Goal: Navigation & Orientation: Find specific page/section

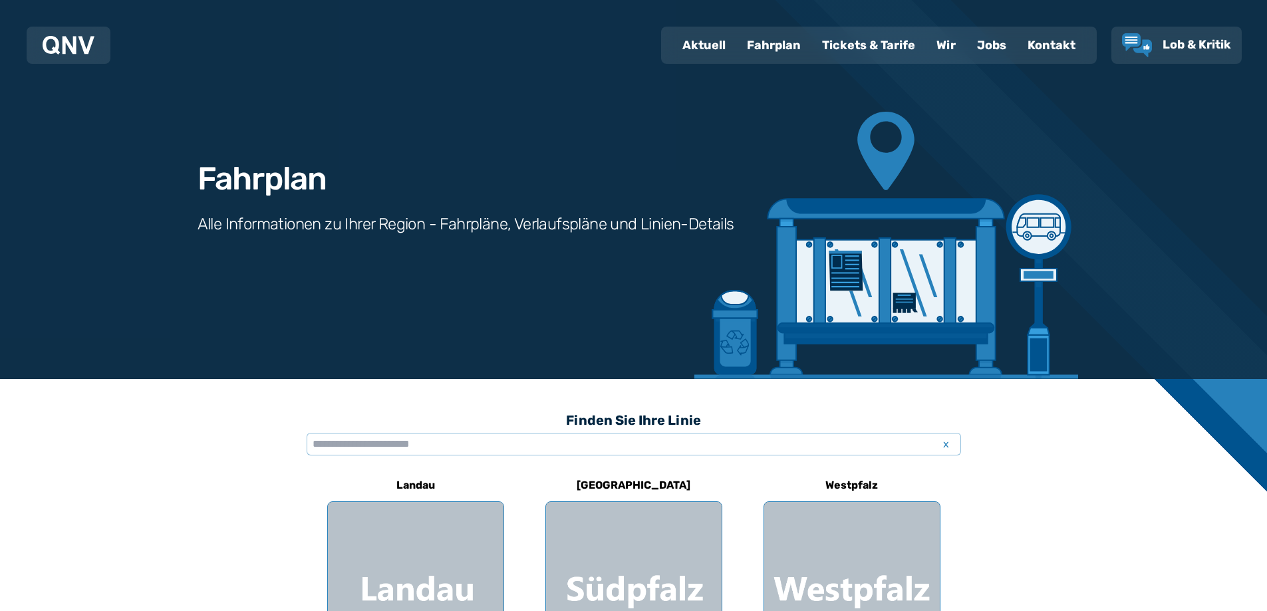
scroll to position [199, 0]
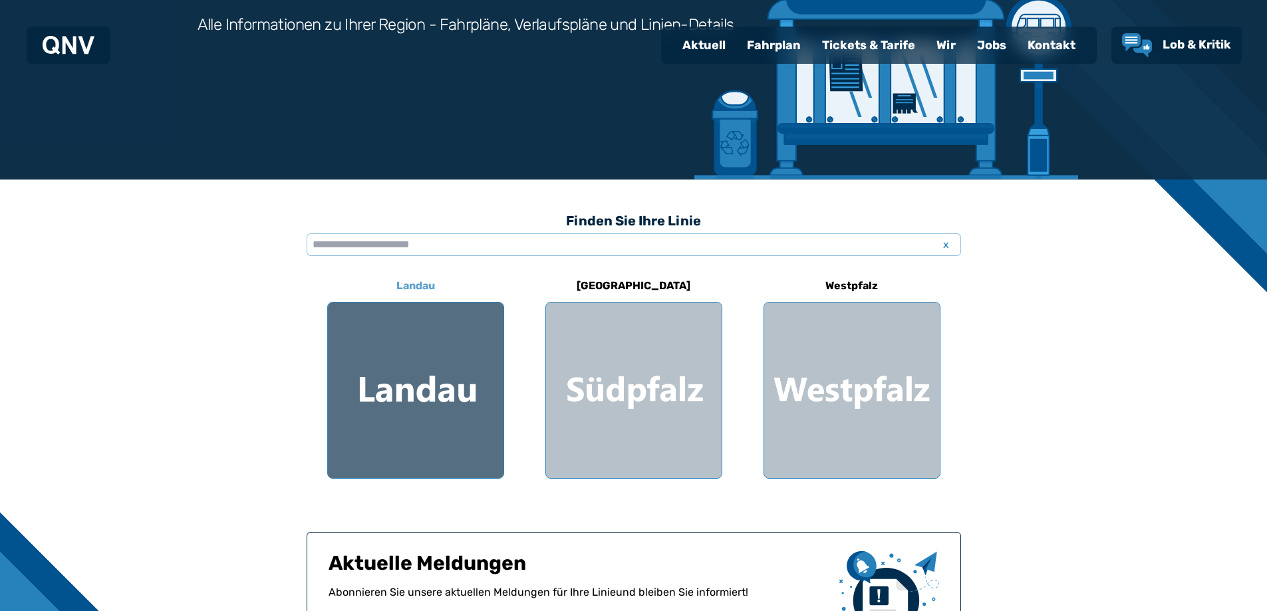
click at [430, 382] on div at bounding box center [416, 391] width 176 height 176
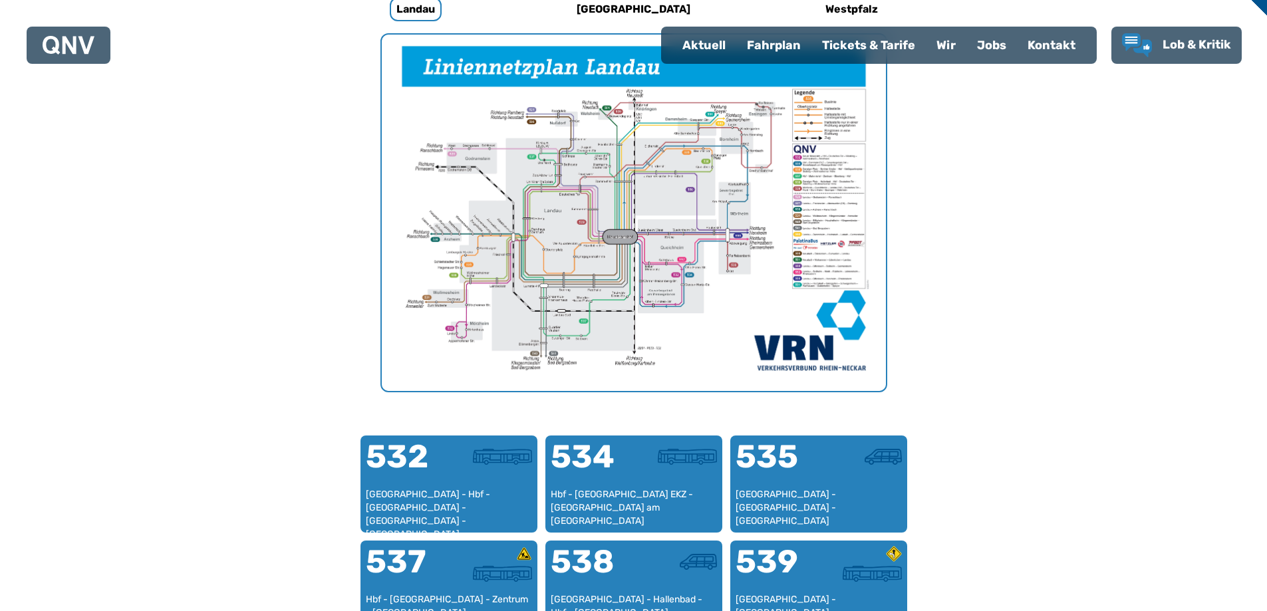
scroll to position [277, 0]
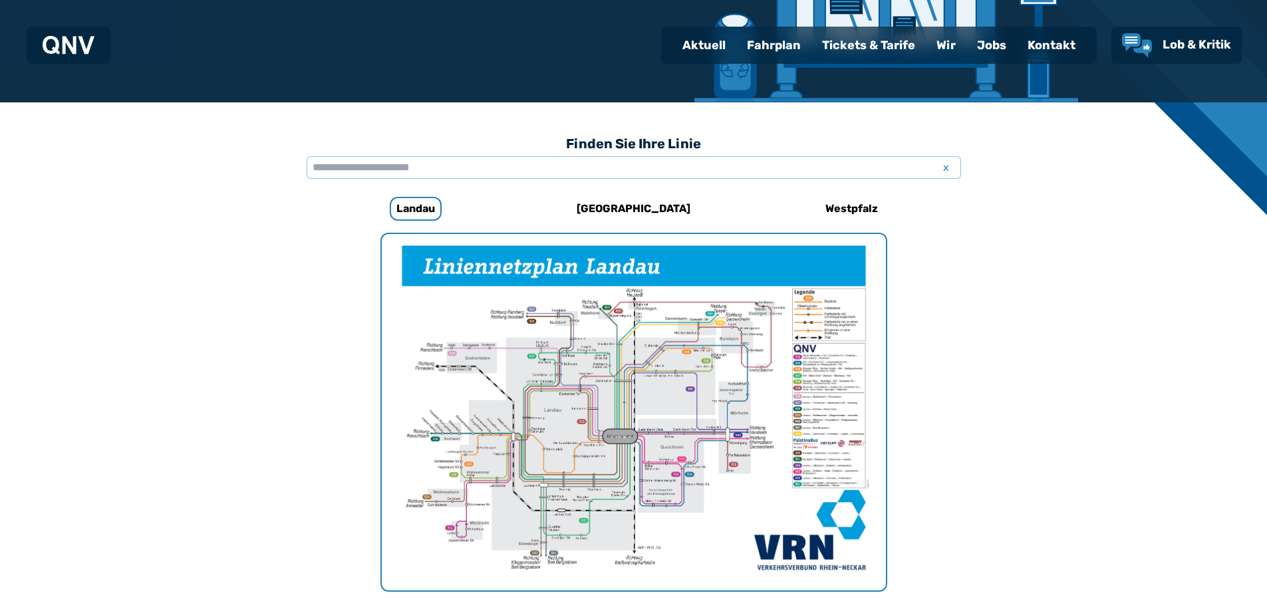
click at [82, 40] on img at bounding box center [69, 45] width 52 height 19
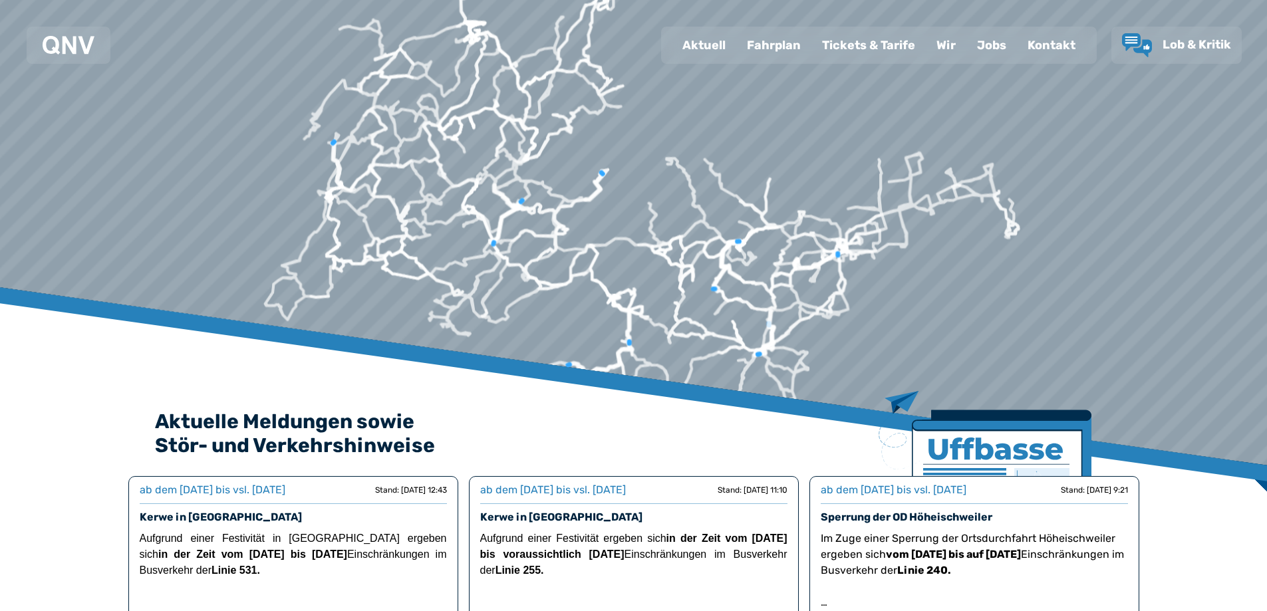
click at [727, 54] on div "Aktuell" at bounding box center [704, 45] width 65 height 35
select select "*"
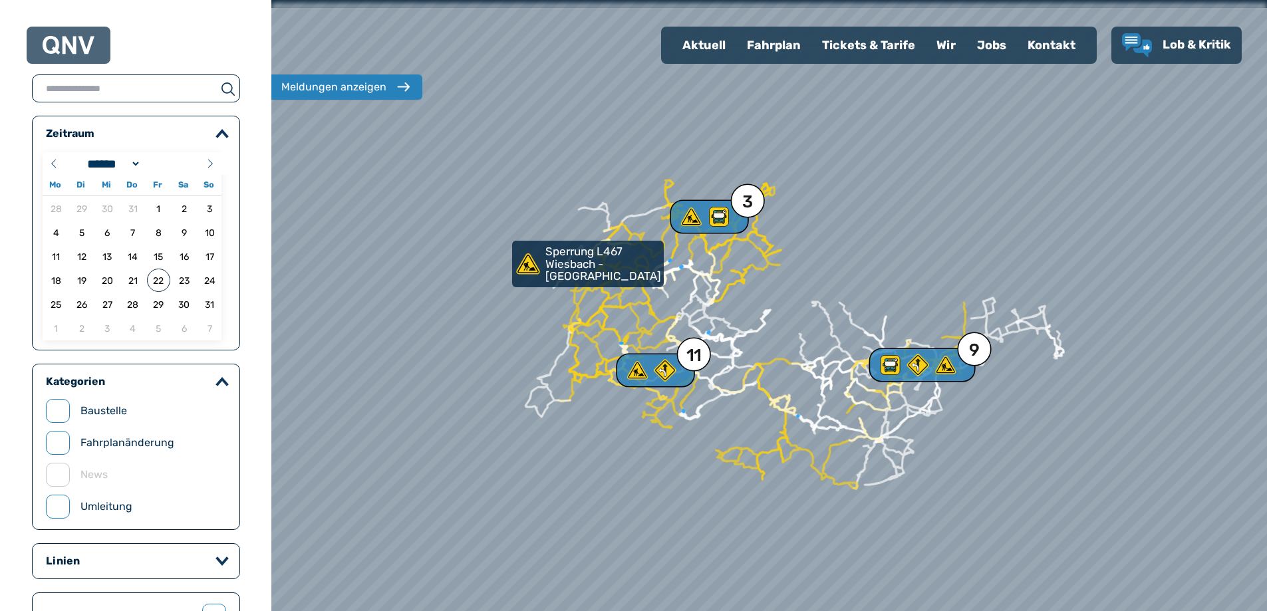
click at [764, 53] on div "Fahrplan" at bounding box center [773, 45] width 75 height 35
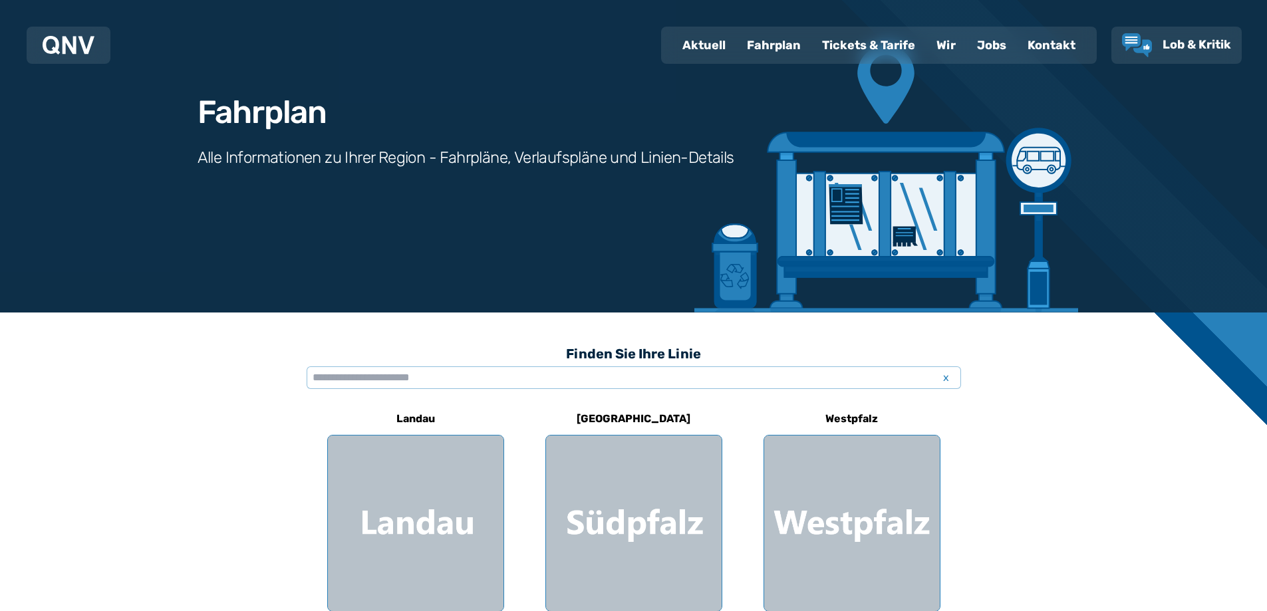
scroll to position [133, 0]
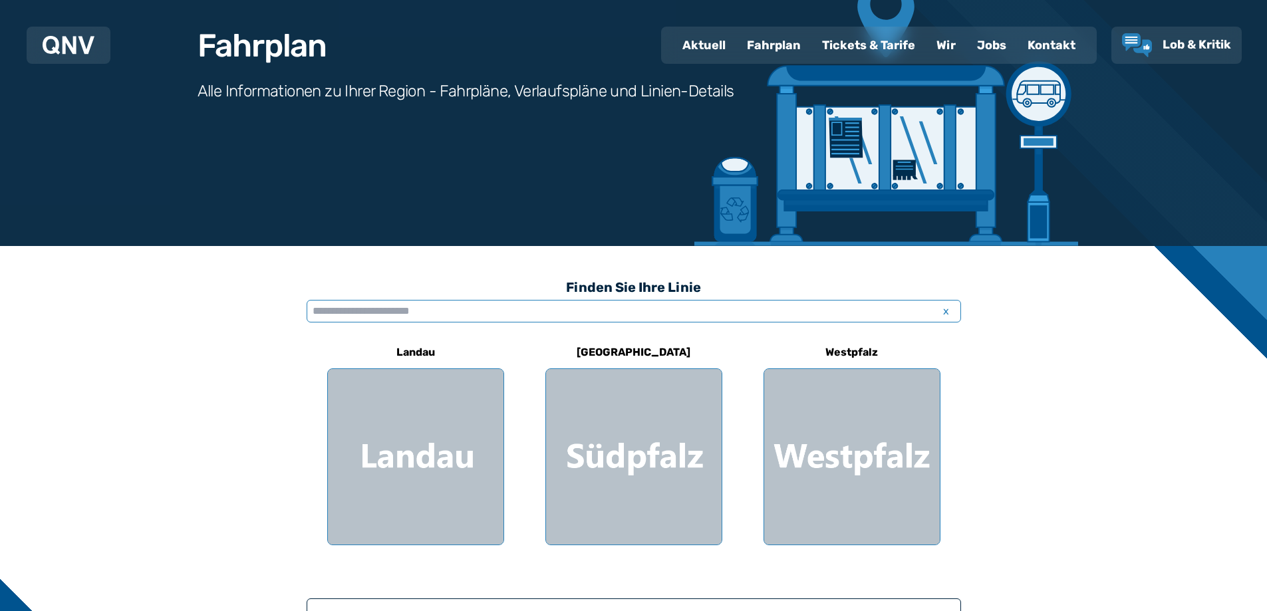
click at [400, 321] on input "text" at bounding box center [634, 311] width 654 height 23
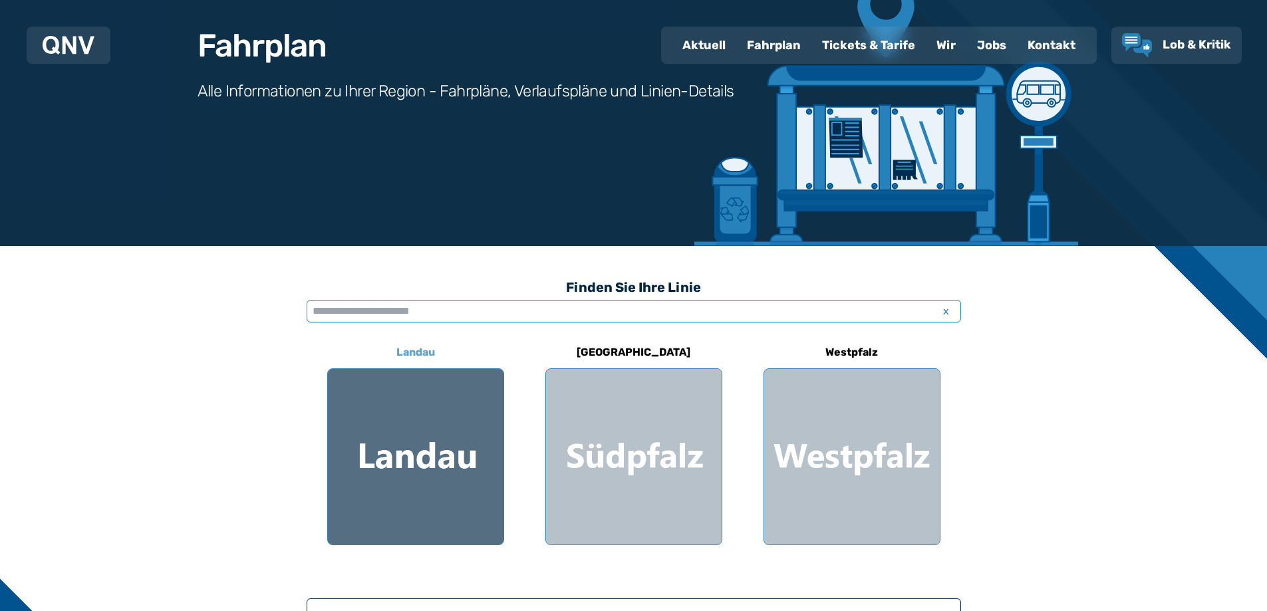
scroll to position [332, 0]
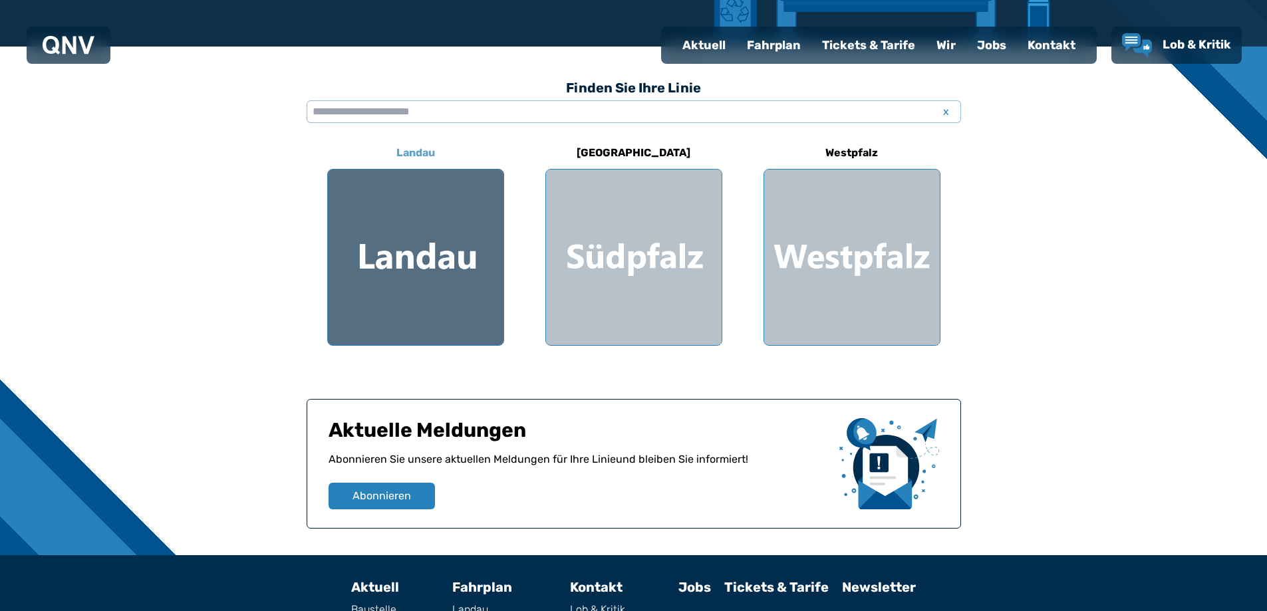
click at [404, 252] on div at bounding box center [416, 258] width 176 height 176
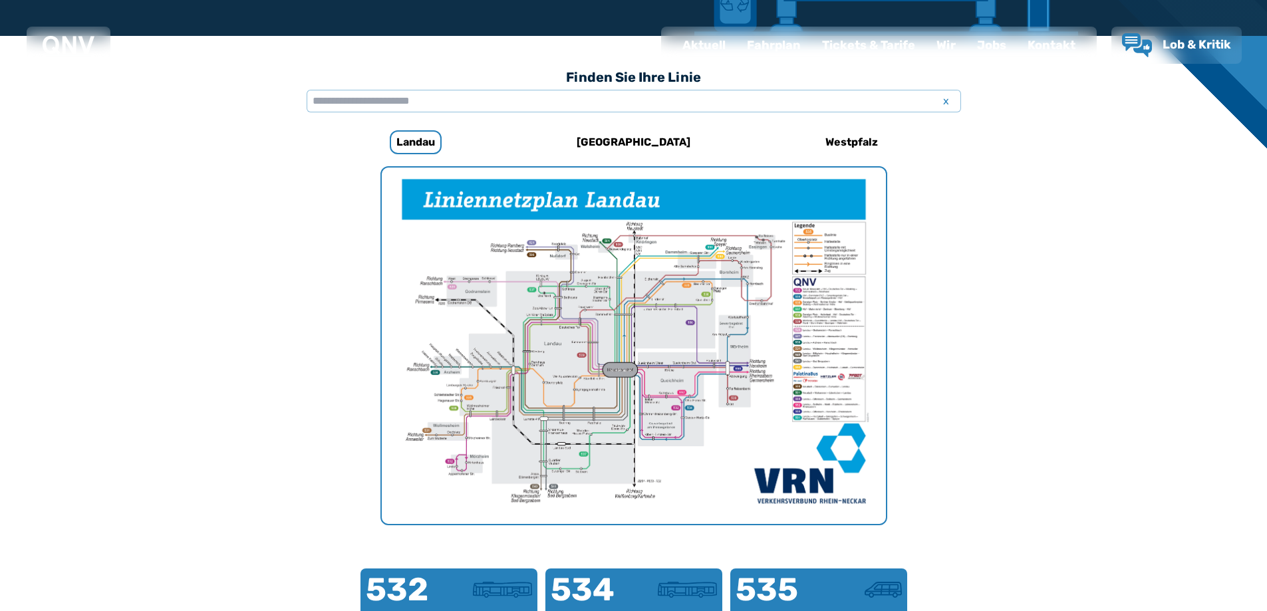
scroll to position [77, 0]
